Goal: Book appointment/travel/reservation

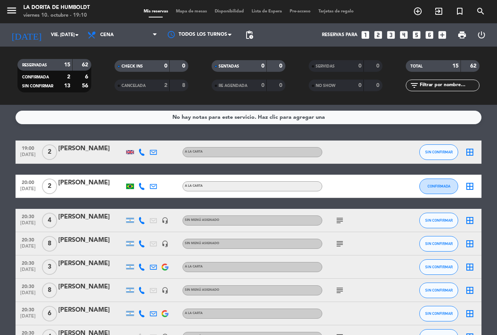
click at [419, 34] on icon "looks_5" at bounding box center [417, 35] width 10 height 10
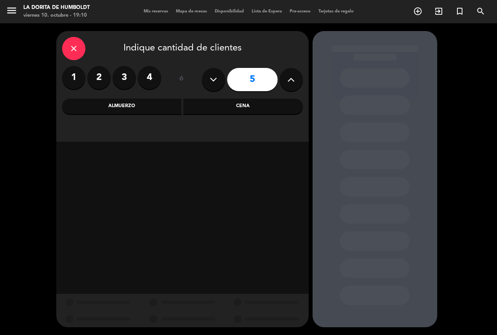
click at [260, 106] on div "Cena" at bounding box center [243, 107] width 120 height 16
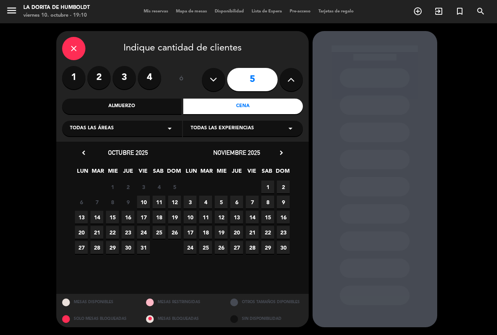
click at [146, 202] on span "10" at bounding box center [143, 202] width 13 height 13
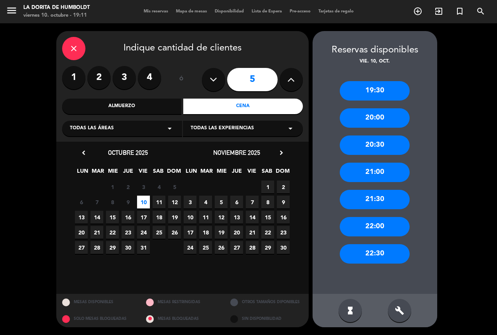
click at [388, 141] on div "20:30" at bounding box center [375, 145] width 70 height 19
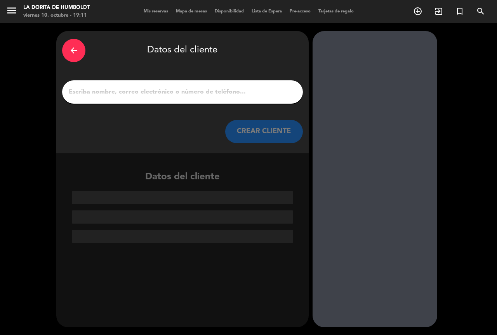
click at [123, 87] on input "1" at bounding box center [182, 92] width 229 height 11
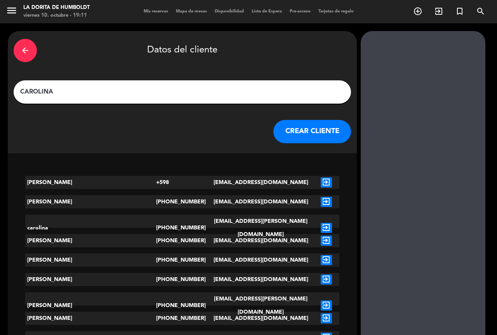
type input "CAROLINA"
click at [273, 128] on button "CREAR CLIENTE" at bounding box center [312, 131] width 78 height 23
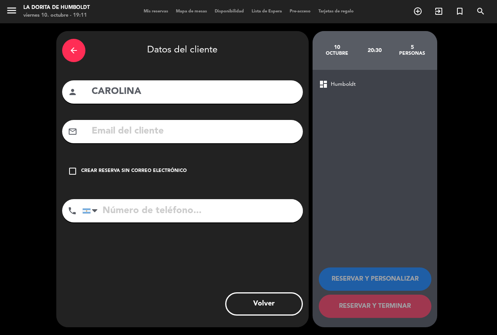
click at [69, 169] on icon "check_box_outline_blank" at bounding box center [72, 171] width 9 height 9
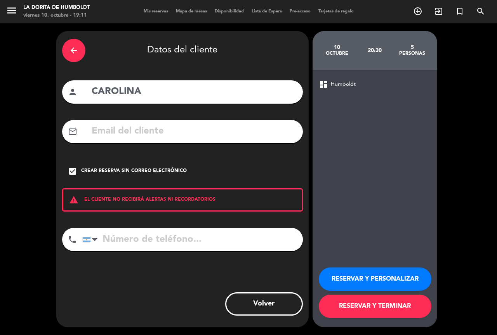
click at [350, 304] on button "RESERVAR Y TERMINAR" at bounding box center [375, 306] width 113 height 23
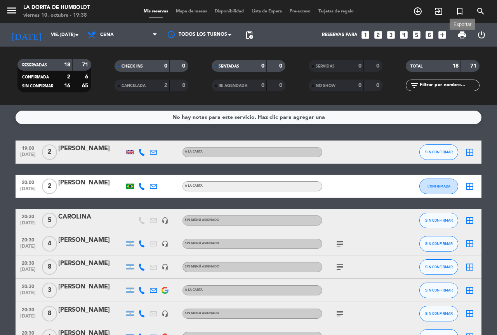
click at [461, 32] on span "print" at bounding box center [461, 34] width 9 height 9
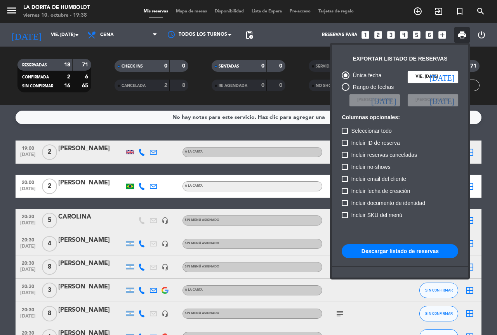
click at [377, 12] on div at bounding box center [248, 167] width 497 height 335
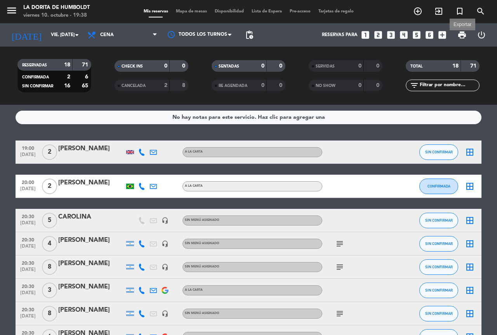
click at [461, 37] on span "print" at bounding box center [461, 34] width 9 height 9
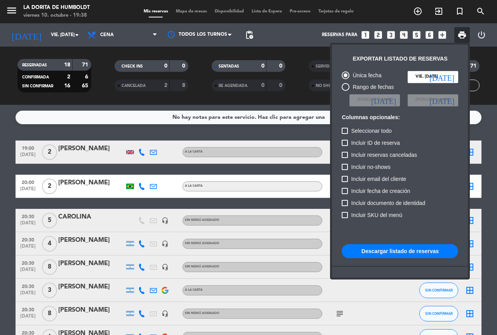
click at [398, 249] on button "Descargar listado de reservas" at bounding box center [400, 251] width 117 height 14
click at [412, 251] on button "Descargar listado de reservas" at bounding box center [400, 251] width 117 height 14
